Goal: Transaction & Acquisition: Subscribe to service/newsletter

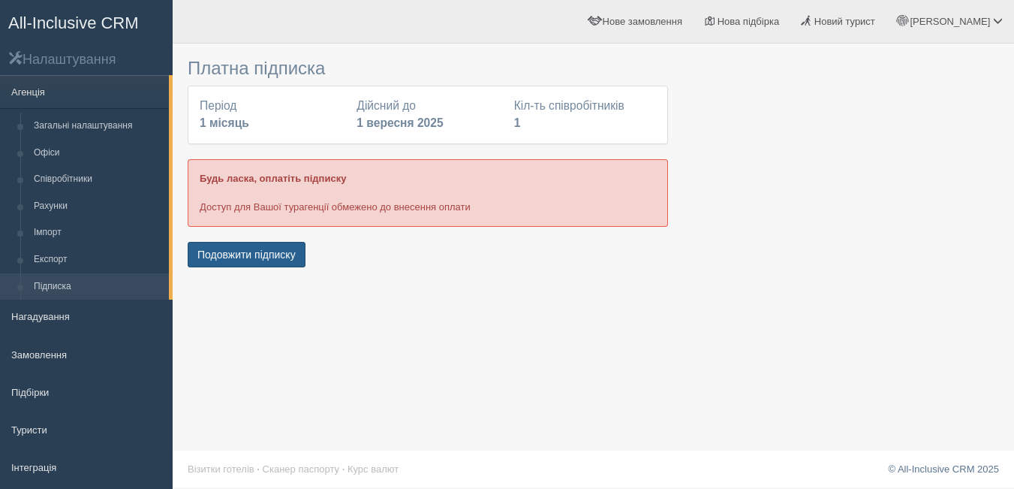
click at [262, 251] on button "Подовжити підписку" at bounding box center [247, 255] width 118 height 26
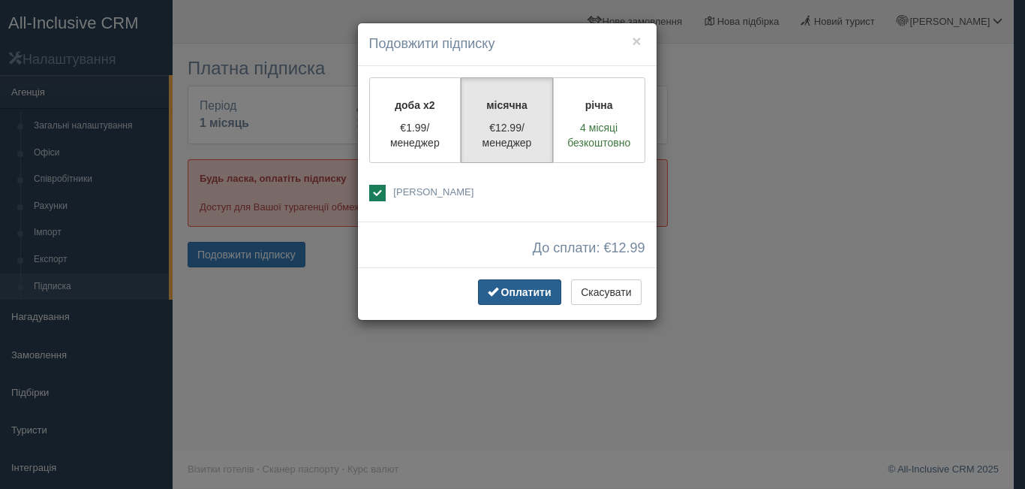
click at [515, 296] on span "Оплатити" at bounding box center [526, 292] width 50 height 12
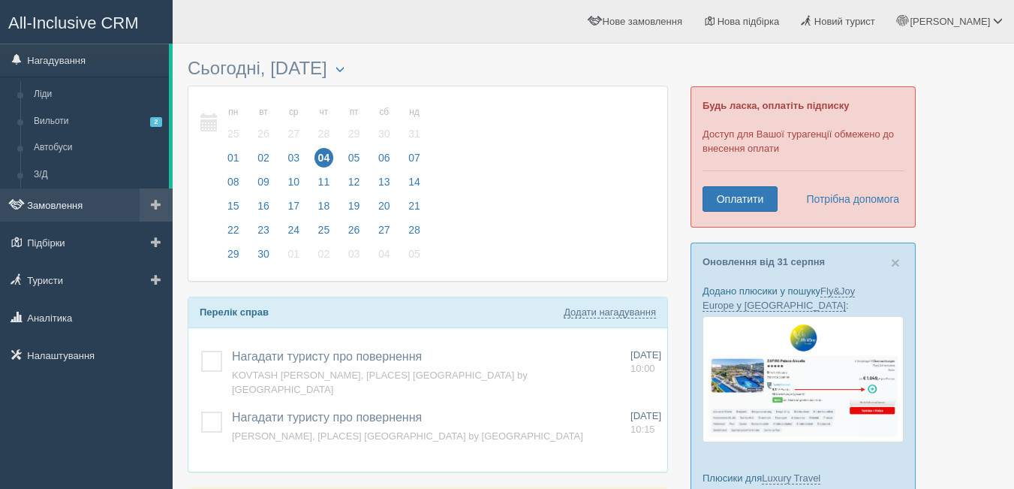
click at [67, 206] on link "Замовлення" at bounding box center [86, 204] width 173 height 33
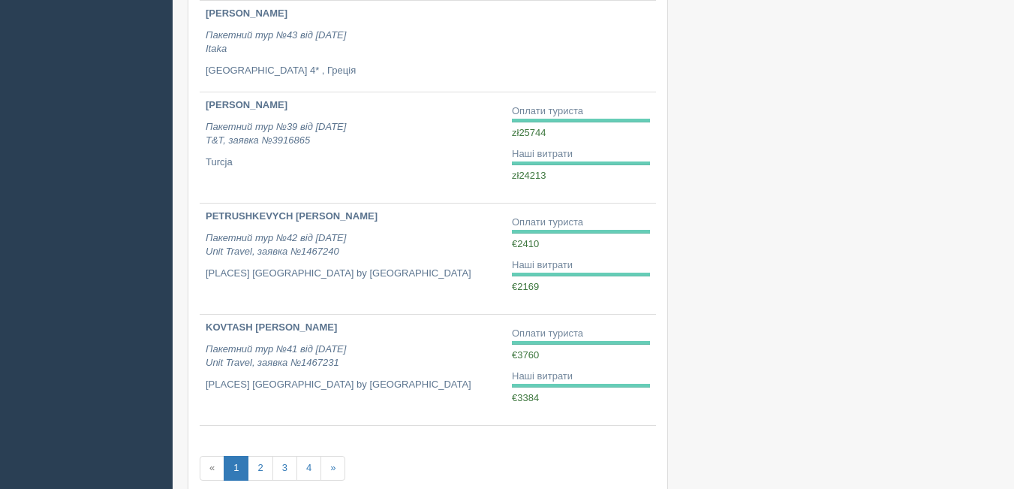
scroll to position [905, 0]
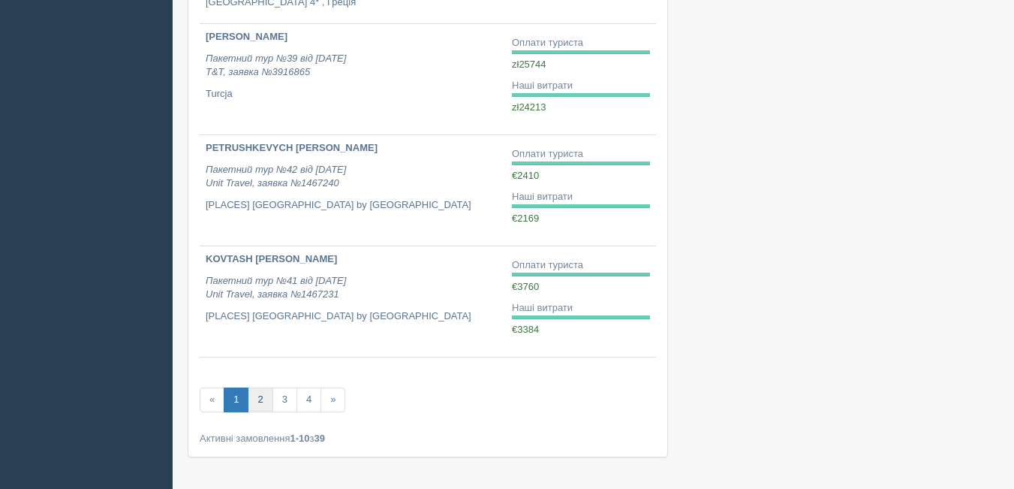
click at [259, 401] on link "2" at bounding box center [260, 399] width 25 height 25
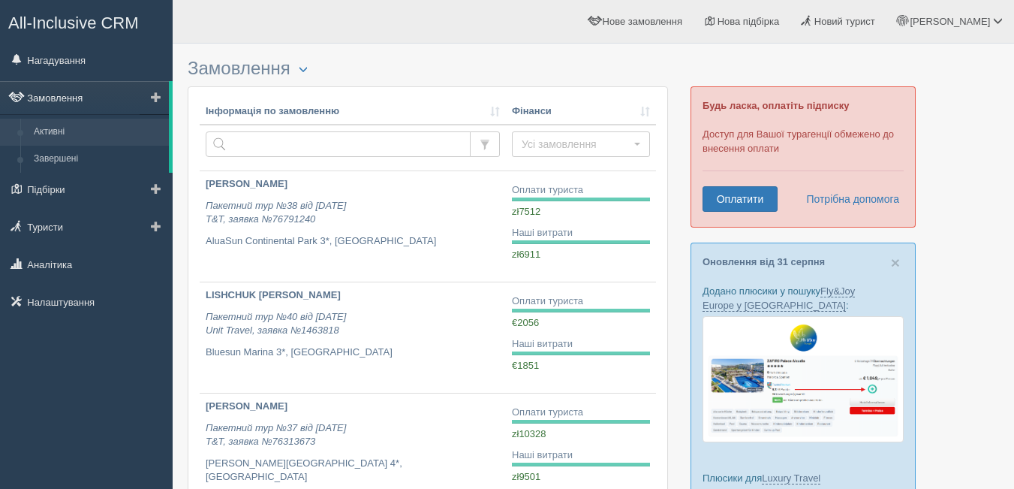
click at [55, 92] on link "Замовлення" at bounding box center [84, 97] width 169 height 33
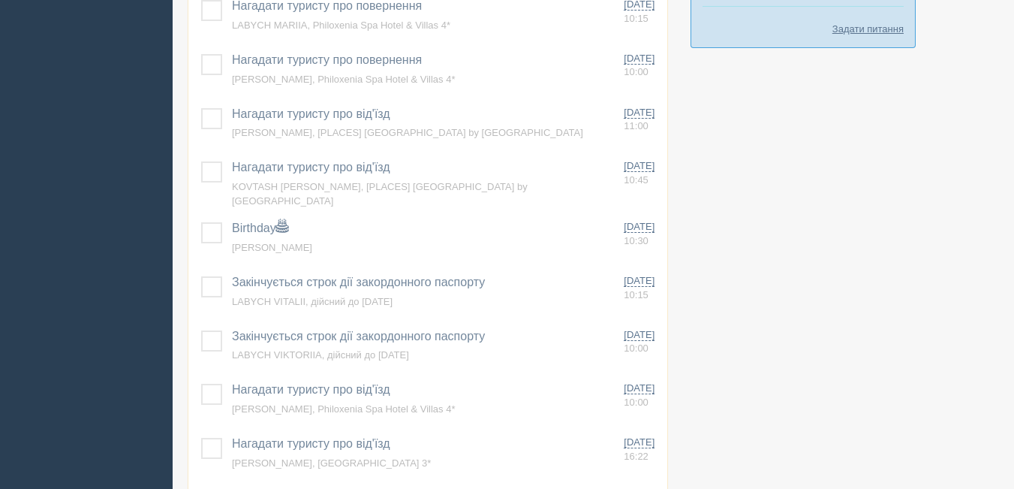
scroll to position [1096, 0]
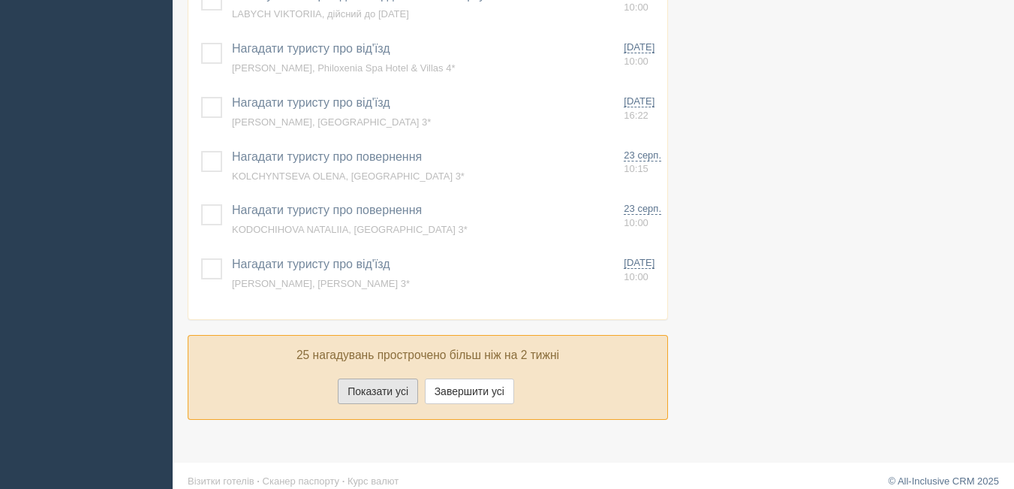
click at [401, 380] on button "Показати усі" at bounding box center [378, 391] width 80 height 26
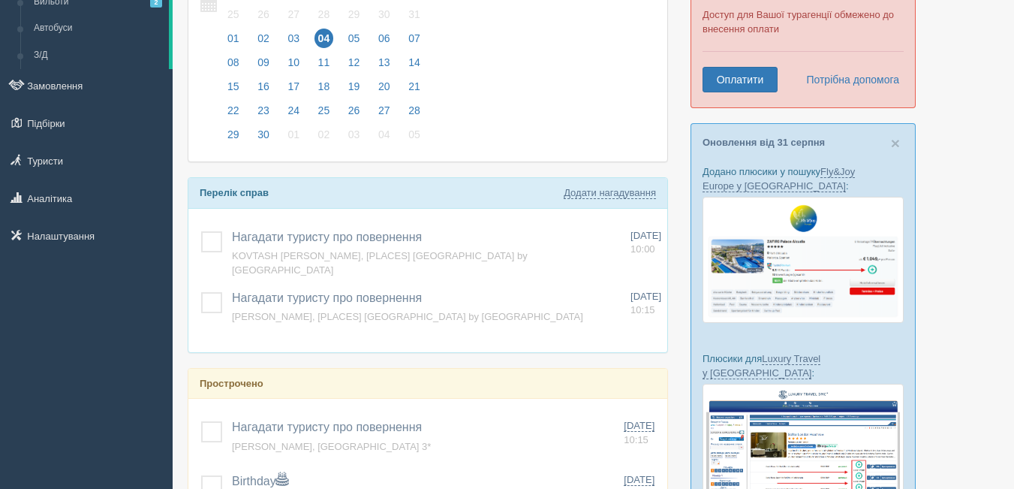
scroll to position [0, 0]
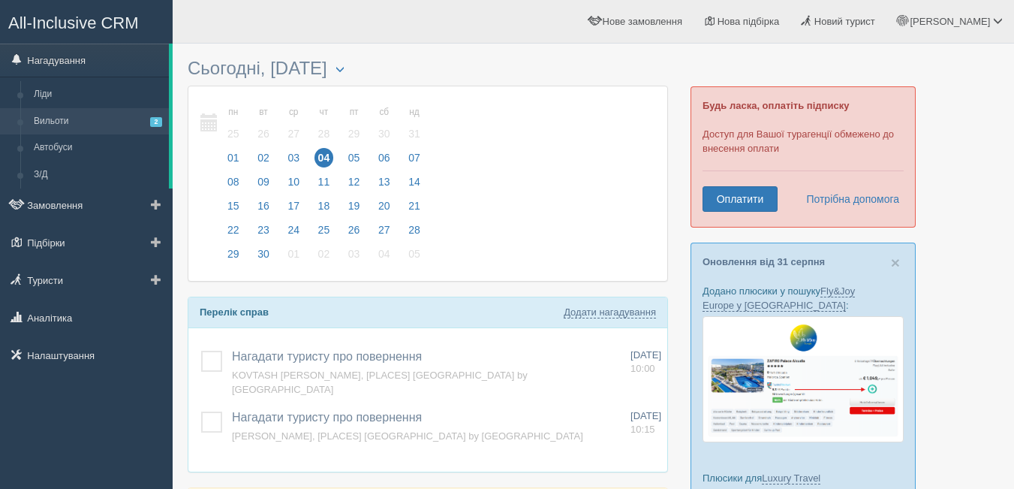
click at [54, 126] on link "Вильоти 2" at bounding box center [98, 121] width 142 height 27
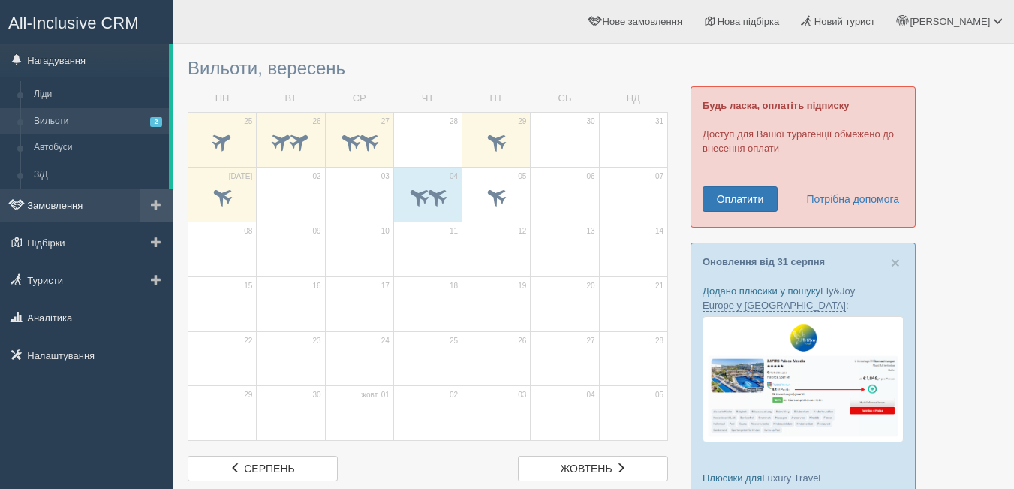
click at [57, 213] on link "Замовлення" at bounding box center [86, 204] width 173 height 33
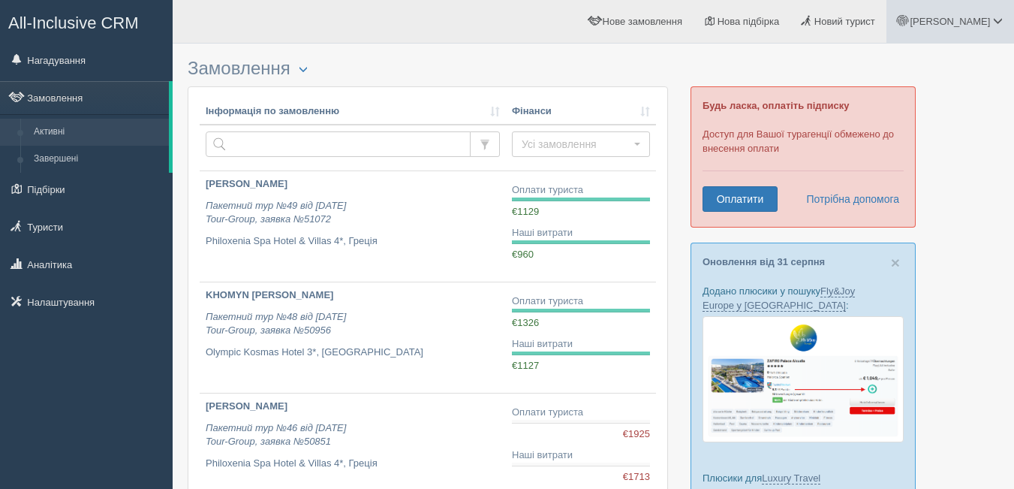
click at [972, 16] on span "[PERSON_NAME]" at bounding box center [949, 21] width 80 height 11
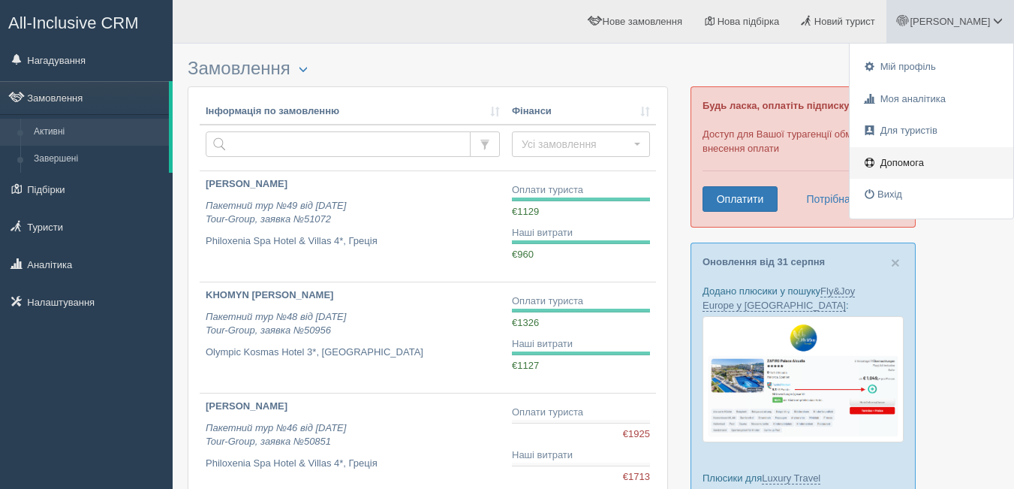
click at [918, 161] on span "Допомога" at bounding box center [902, 162] width 44 height 11
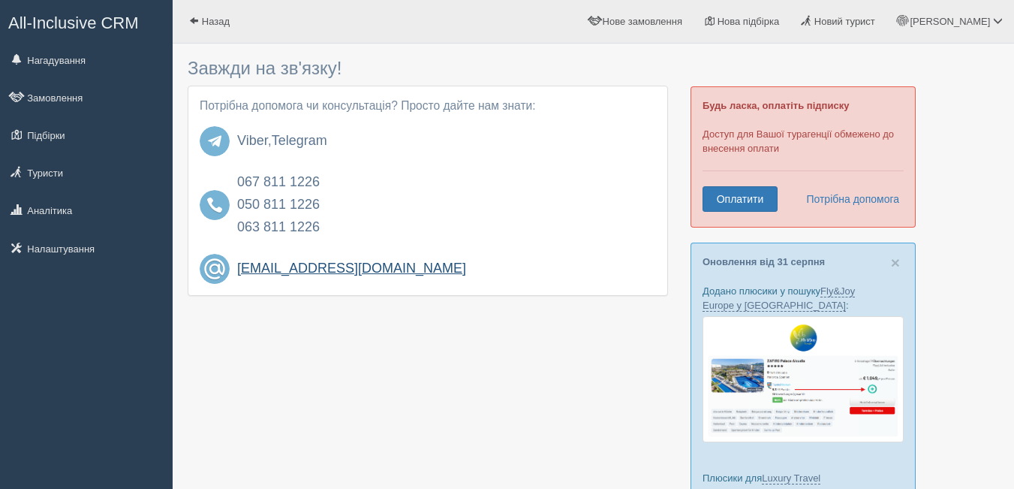
click at [331, 270] on h4 "[EMAIL_ADDRESS][DOMAIN_NAME]" at bounding box center [446, 268] width 419 height 15
click at [274, 143] on h4 "Viber , Telegram" at bounding box center [446, 141] width 419 height 15
click at [254, 140] on link "Viber" at bounding box center [252, 140] width 31 height 15
click at [293, 140] on link "Telegram" at bounding box center [300, 140] width 56 height 15
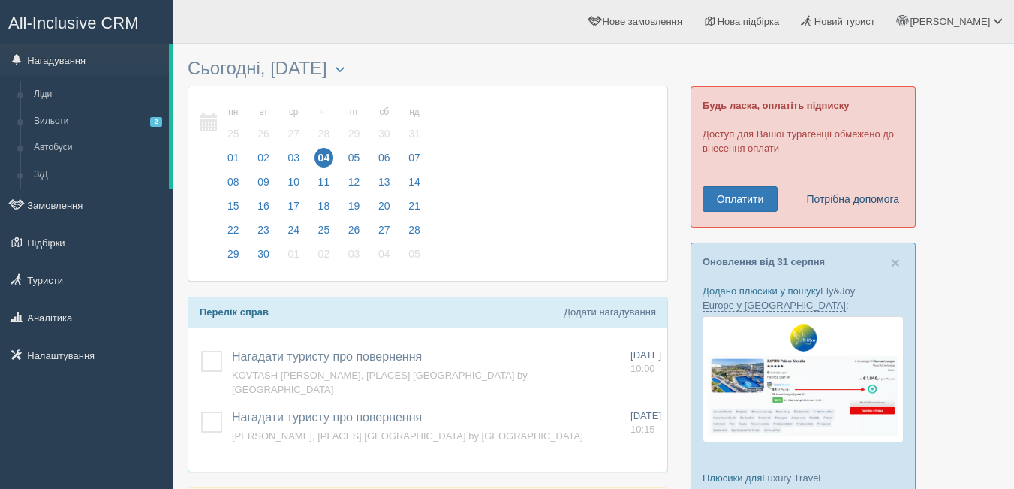
click at [860, 205] on link "Потрібна допомога" at bounding box center [848, 199] width 104 height 26
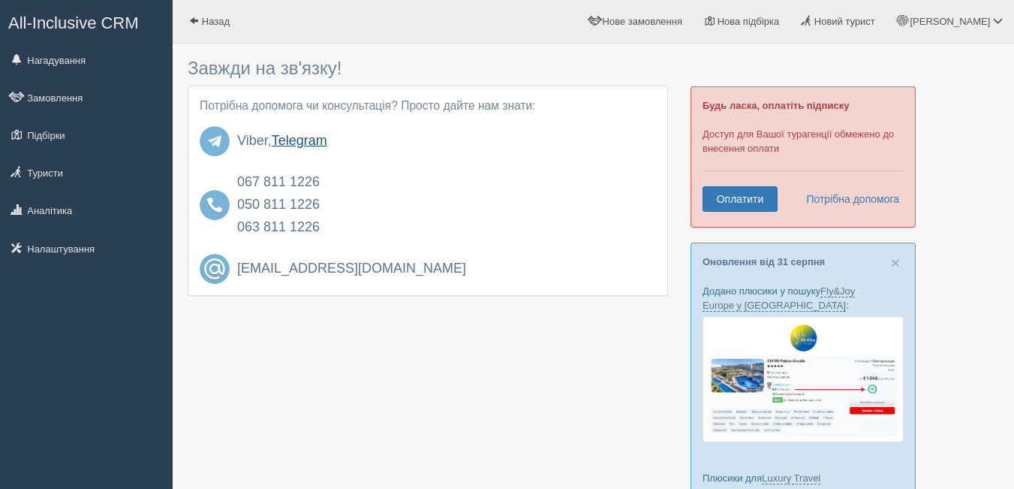
click at [282, 139] on link "Telegram" at bounding box center [300, 140] width 56 height 15
click at [56, 103] on link "Замовлення" at bounding box center [86, 97] width 173 height 33
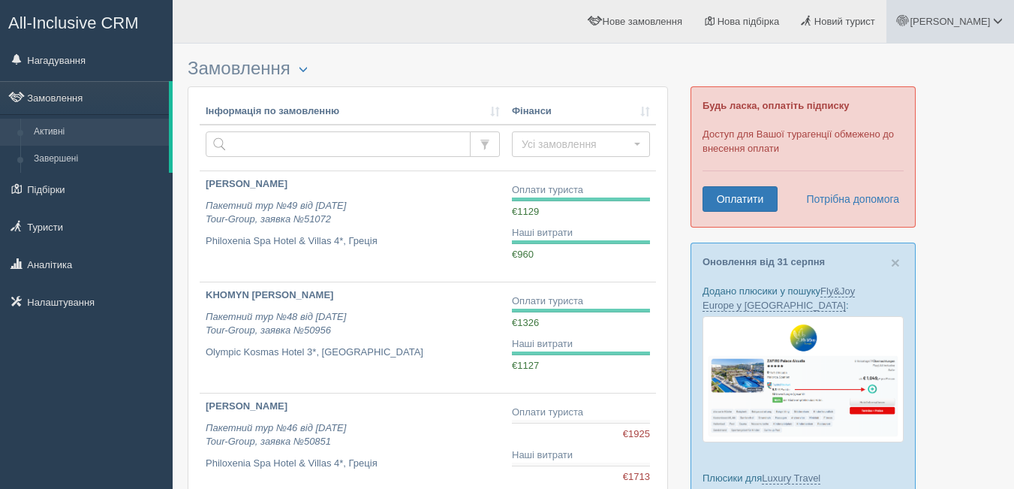
click at [940, 25] on link "[PERSON_NAME]" at bounding box center [950, 21] width 128 height 43
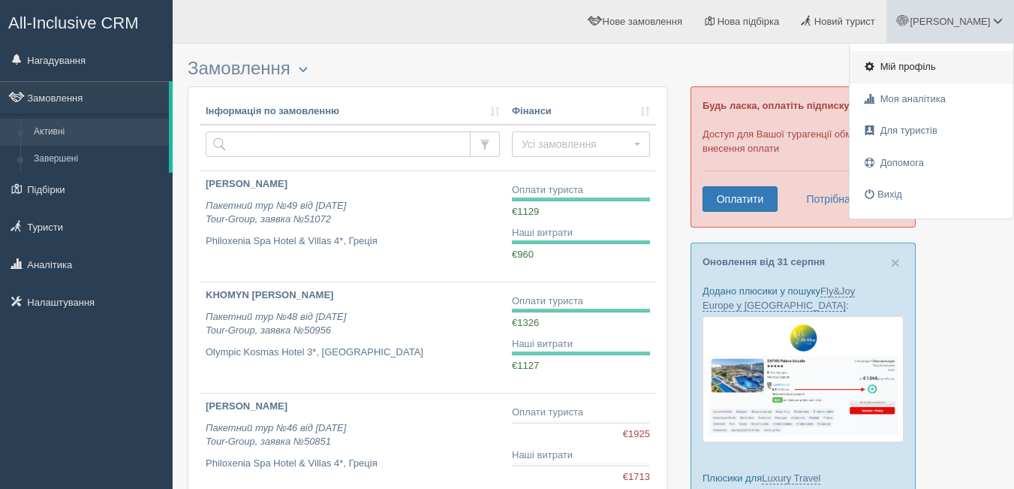
click at [901, 71] on span "Мій профіль" at bounding box center [908, 66] width 56 height 11
